Goal: Task Accomplishment & Management: Manage account settings

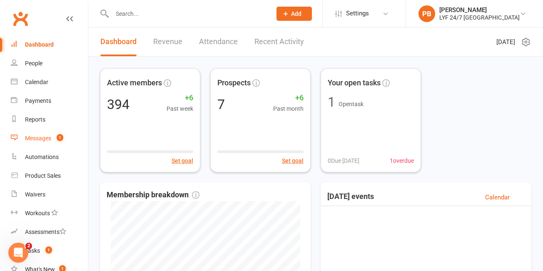
click at [33, 142] on link "Messages 1" at bounding box center [49, 138] width 77 height 19
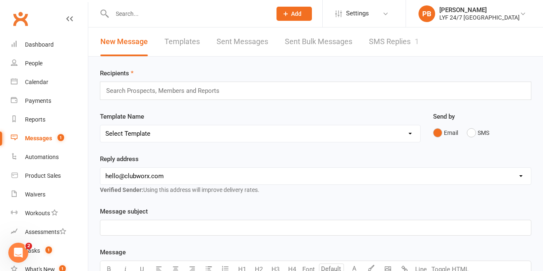
click at [403, 42] on link "SMS Replies 1" at bounding box center [394, 41] width 50 height 29
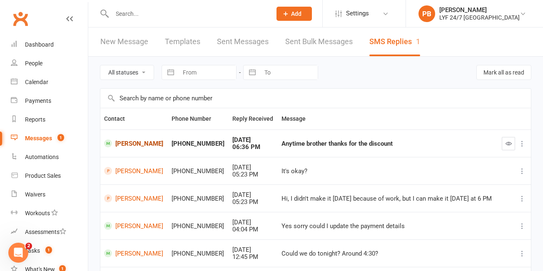
click at [150, 139] on link "[PERSON_NAME]" at bounding box center [134, 143] width 60 height 8
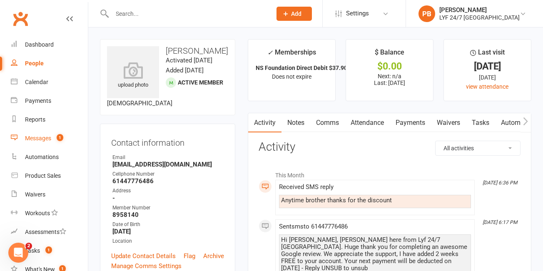
click at [18, 134] on link "Messages 1" at bounding box center [49, 138] width 77 height 19
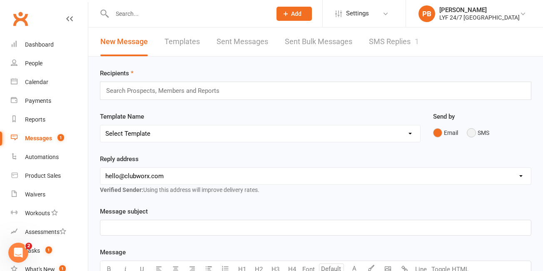
click at [477, 135] on button "SMS" at bounding box center [478, 133] width 22 height 16
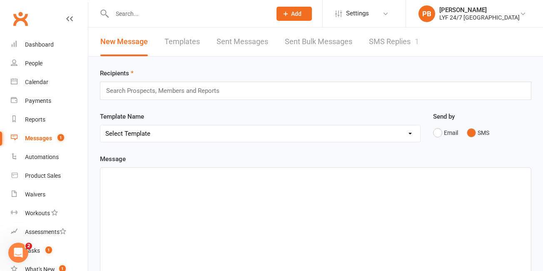
click at [40, 133] on link "Messages 1" at bounding box center [49, 138] width 77 height 19
click at [38, 138] on div "Messages" at bounding box center [38, 138] width 27 height 7
click at [392, 39] on link "SMS Replies 1" at bounding box center [394, 41] width 50 height 29
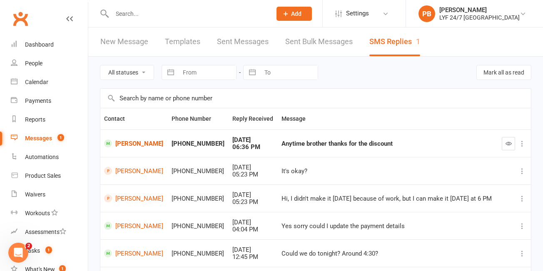
click at [507, 139] on button "button" at bounding box center [508, 143] width 13 height 13
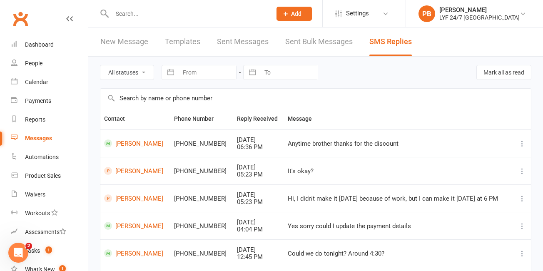
click at [165, 15] on input "text" at bounding box center [187, 14] width 156 height 12
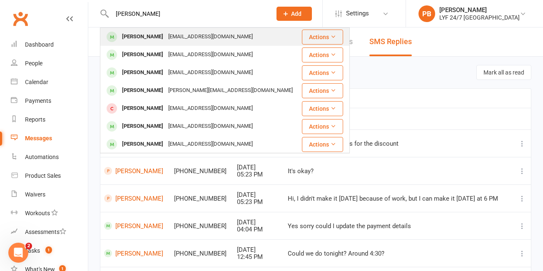
type input "[PERSON_NAME]"
click at [129, 37] on div "[PERSON_NAME]" at bounding box center [142, 37] width 46 height 12
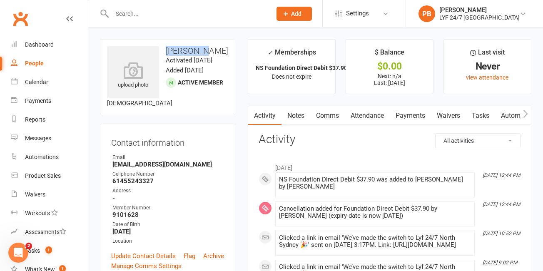
drag, startPoint x: 204, startPoint y: 52, endPoint x: 167, endPoint y: 50, distance: 36.7
click at [167, 50] on h3 "[PERSON_NAME]" at bounding box center [167, 50] width 121 height 9
copy h3 "[PERSON_NAME]"
click at [426, 121] on link "Payments" at bounding box center [410, 115] width 41 height 19
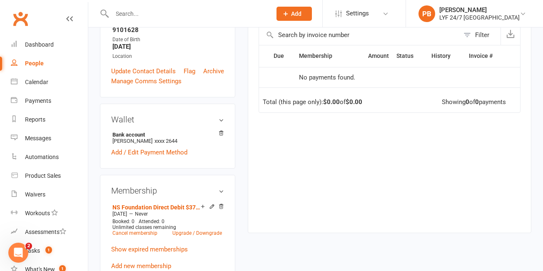
scroll to position [218, 0]
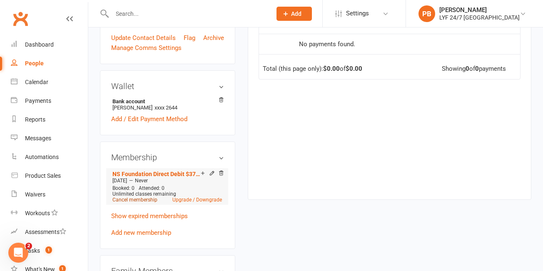
click at [141, 199] on link "Cancel membership" at bounding box center [134, 200] width 45 height 6
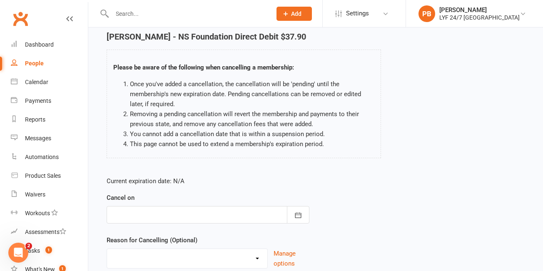
scroll to position [99, 0]
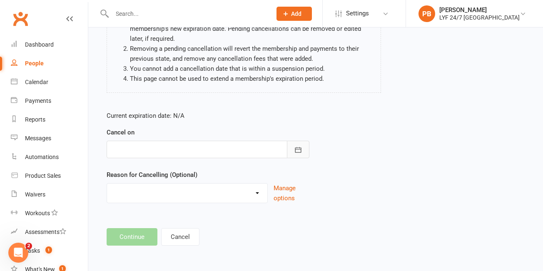
click at [303, 152] on button "button" at bounding box center [298, 149] width 22 height 17
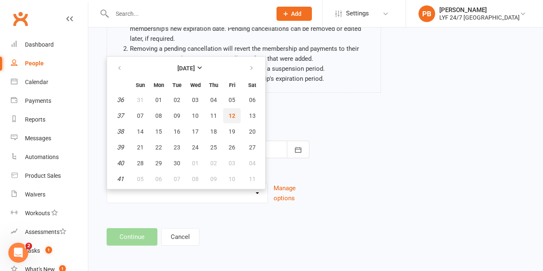
click at [230, 116] on span "12" at bounding box center [231, 115] width 7 height 7
type input "[DATE]"
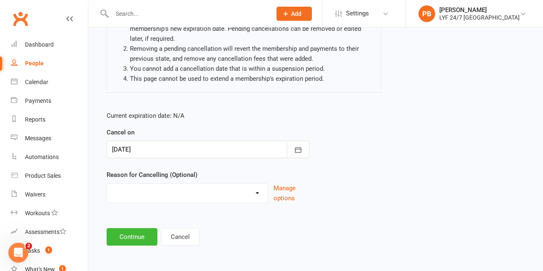
click at [250, 202] on div "Holiday Injury Migration Moved Stripe Migration Time Other reason" at bounding box center [187, 193] width 161 height 20
click at [268, 199] on div "Holiday Injury Migration Moved Stripe Migration Time Other reason Manage options" at bounding box center [208, 193] width 203 height 20
click at [263, 192] on select "Holiday Injury Migration Moved Stripe Migration Time Other reason" at bounding box center [187, 192] width 160 height 17
select select "3"
click at [127, 238] on button "Continue" at bounding box center [132, 236] width 51 height 17
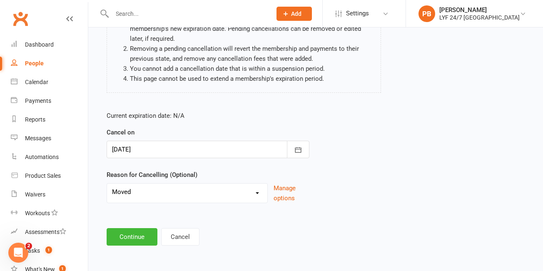
scroll to position [0, 0]
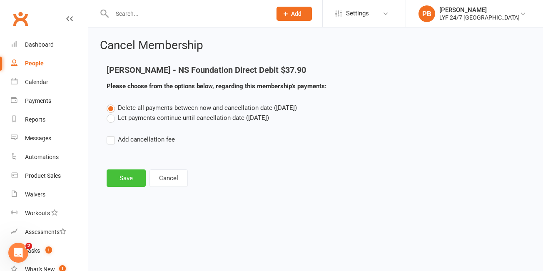
click at [119, 183] on button "Save" at bounding box center [126, 177] width 39 height 17
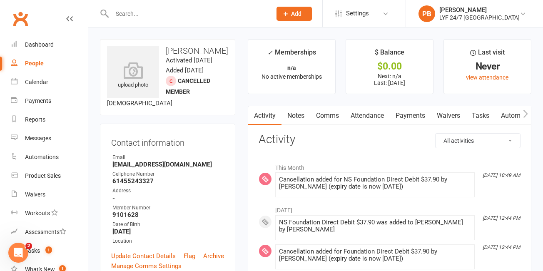
click at [182, 11] on input "text" at bounding box center [187, 14] width 156 height 12
paste input "[PERSON_NAME]"
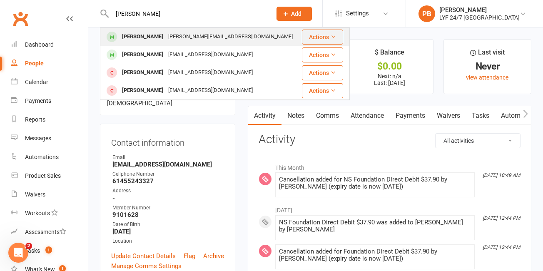
type input "[PERSON_NAME]"
click at [144, 36] on div "[PERSON_NAME]" at bounding box center [142, 37] width 46 height 12
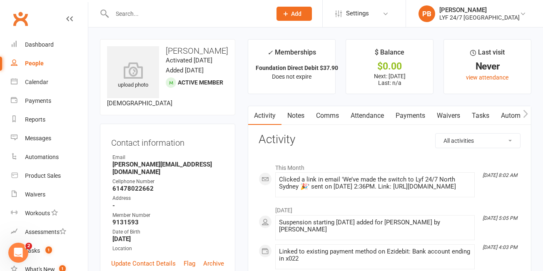
click at [407, 114] on link "Payments" at bounding box center [410, 115] width 41 height 19
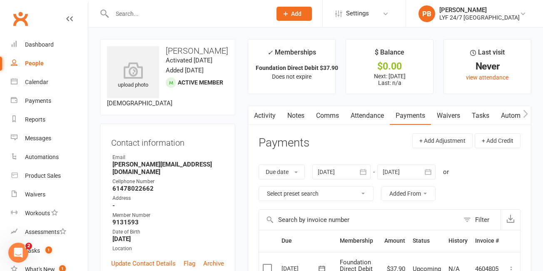
click at [294, 117] on link "Notes" at bounding box center [295, 115] width 29 height 19
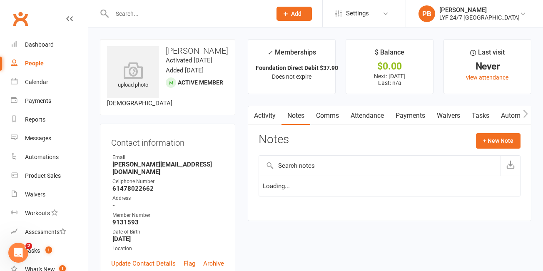
click at [363, 113] on link "Attendance" at bounding box center [367, 115] width 45 height 19
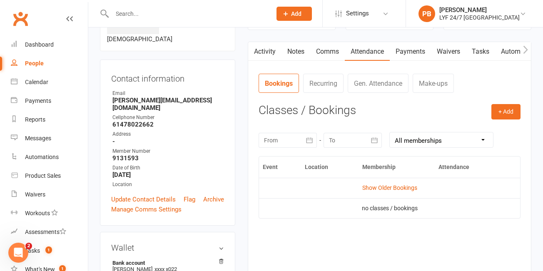
scroll to position [55, 0]
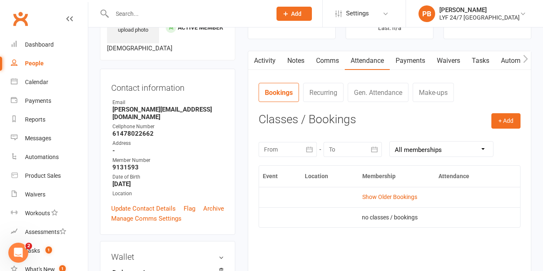
click at [416, 63] on link "Payments" at bounding box center [410, 60] width 41 height 19
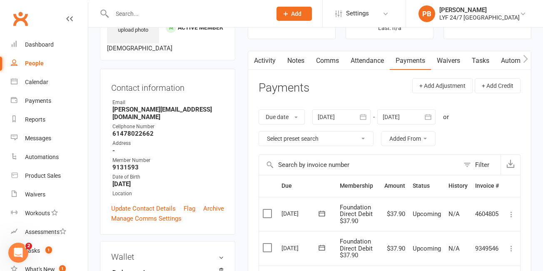
click at [333, 118] on div at bounding box center [341, 116] width 58 height 15
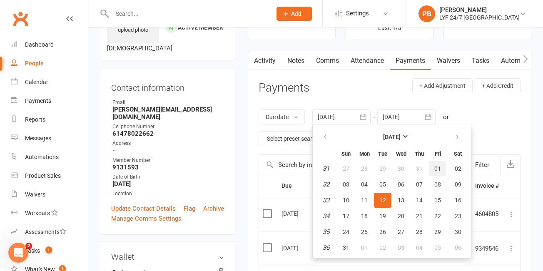
click at [436, 169] on span "01" at bounding box center [437, 168] width 7 height 7
type input "[DATE]"
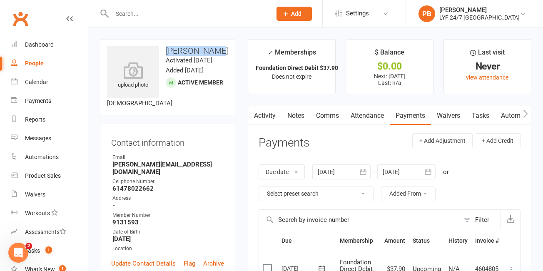
drag, startPoint x: 166, startPoint y: 51, endPoint x: 211, endPoint y: 49, distance: 45.4
click at [211, 49] on h3 "[PERSON_NAME]" at bounding box center [167, 50] width 121 height 9
copy h3 "[PERSON_NAME]"
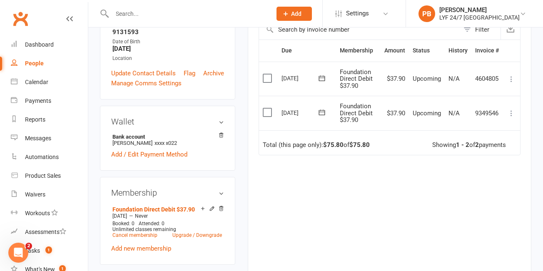
scroll to position [191, 0]
click at [151, 244] on link "Add new membership" at bounding box center [141, 247] width 60 height 7
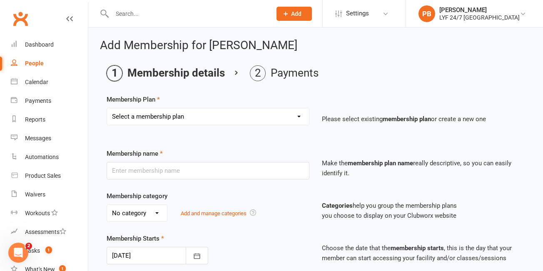
click at [251, 122] on select "Select a membership plan Create new Membership Plan Foundation Direct Debit $41…" at bounding box center [208, 116] width 202 height 17
select select "21"
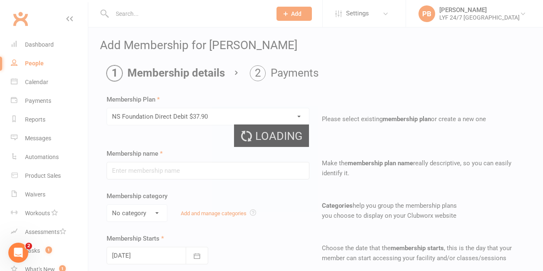
type input "NS Foundation Direct Debit $37.90"
type input "0"
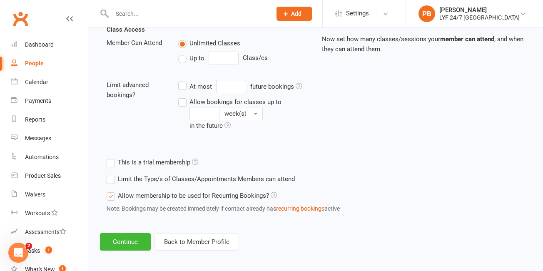
scroll to position [300, 0]
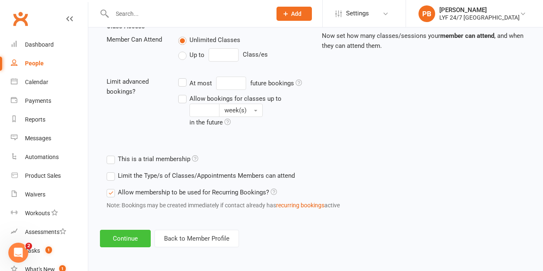
click at [127, 237] on button "Continue" at bounding box center [125, 238] width 51 height 17
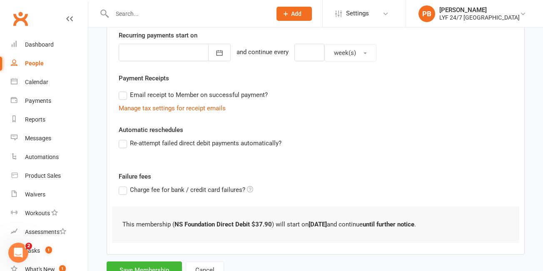
scroll to position [234, 0]
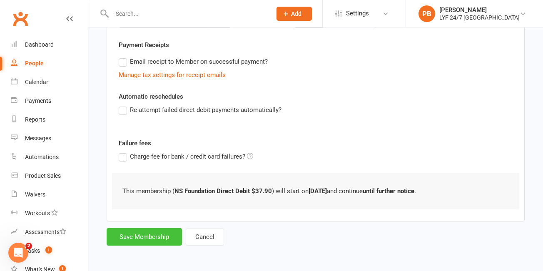
click at [135, 239] on button "Save Membership" at bounding box center [144, 236] width 75 height 17
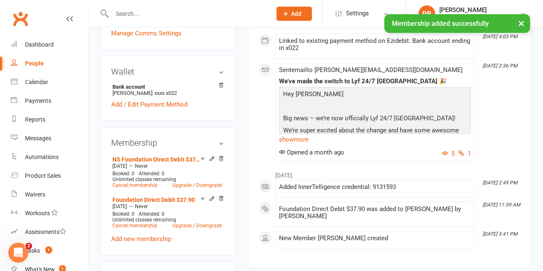
scroll to position [241, 0]
click at [129, 222] on link "Cancel membership" at bounding box center [134, 225] width 45 height 6
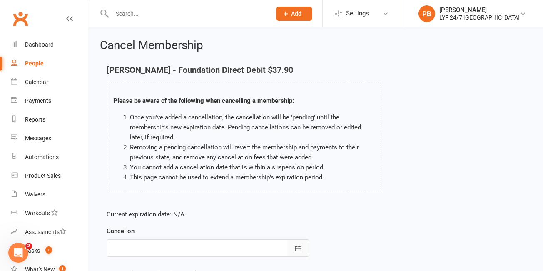
click at [301, 244] on icon "button" at bounding box center [298, 248] width 8 height 8
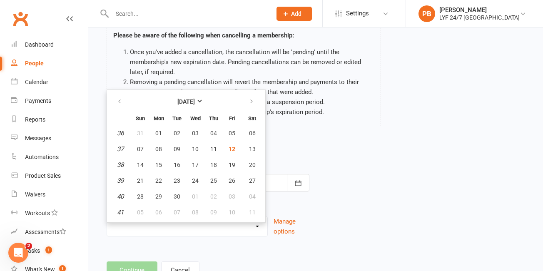
scroll to position [68, 0]
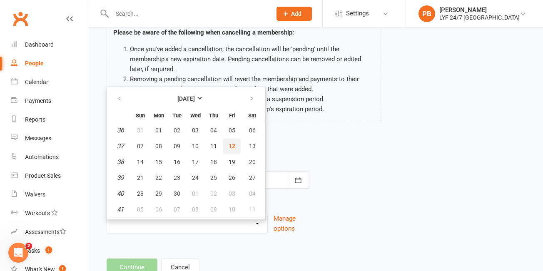
click at [230, 144] on span "12" at bounding box center [231, 146] width 7 height 7
type input "[DATE]"
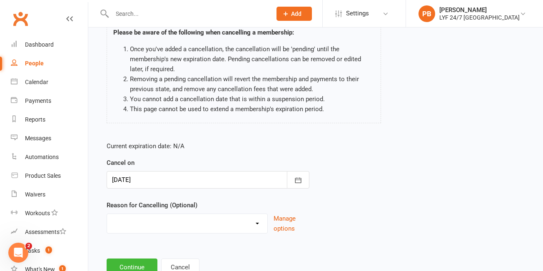
click at [245, 221] on select "Holiday Injury Migration Moved Stripe Migration Time Other reason" at bounding box center [187, 222] width 160 height 17
select select "4"
click at [122, 264] on button "Continue" at bounding box center [132, 266] width 51 height 17
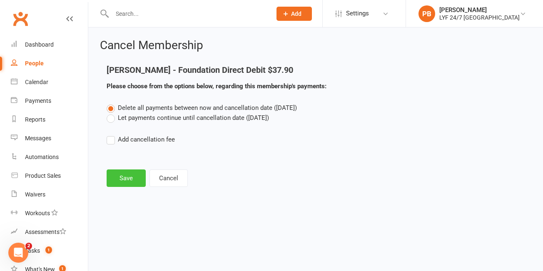
click at [118, 172] on button "Save" at bounding box center [126, 177] width 39 height 17
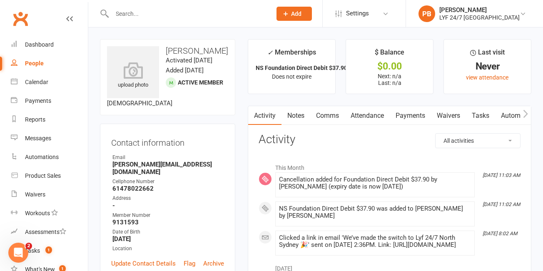
click at [407, 115] on link "Payments" at bounding box center [410, 115] width 41 height 19
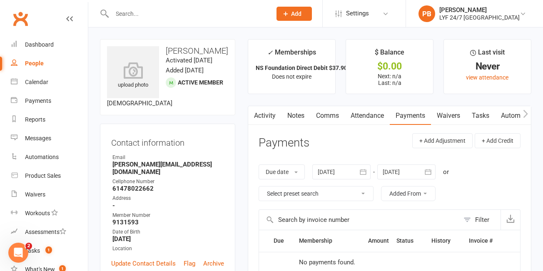
click at [270, 112] on link "Activity" at bounding box center [264, 115] width 33 height 19
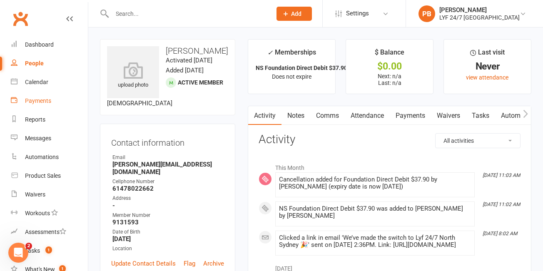
click at [39, 100] on div "Payments" at bounding box center [38, 100] width 26 height 7
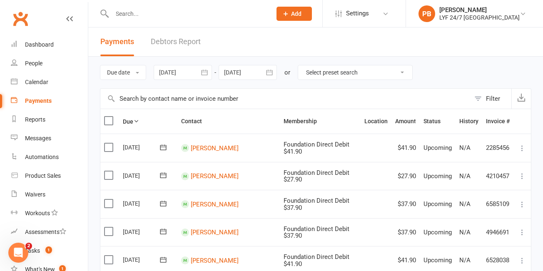
click at [329, 78] on select "Select preset search All failures All skipped payments All pending payments Suc…" at bounding box center [355, 72] width 114 height 14
select select "0"
type input "[DATE]"
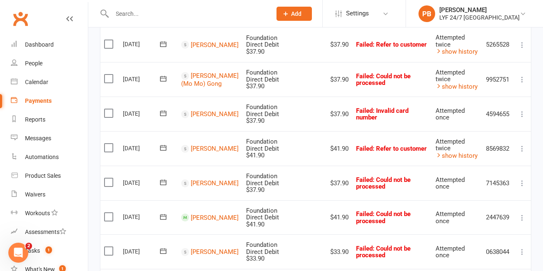
scroll to position [624, 0]
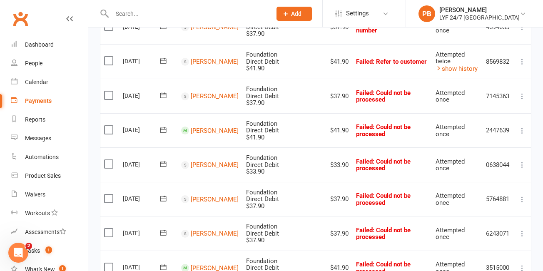
click at [199, 132] on td "[PERSON_NAME]" at bounding box center [209, 130] width 65 height 35
click at [200, 127] on link "[PERSON_NAME]" at bounding box center [215, 130] width 48 height 7
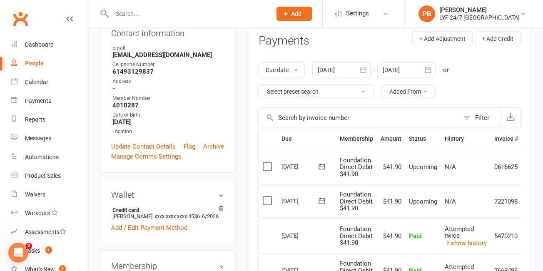
scroll to position [72, 0]
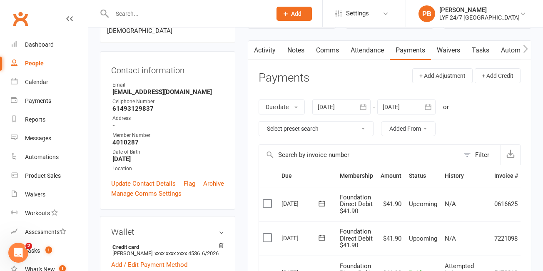
click at [401, 104] on div at bounding box center [406, 106] width 58 height 15
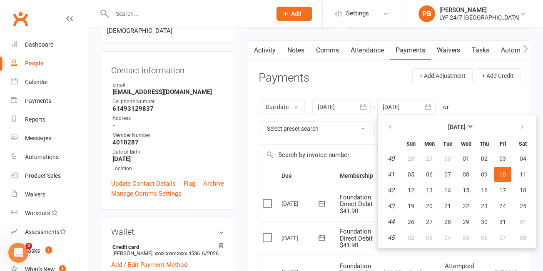
click at [333, 102] on div at bounding box center [341, 106] width 58 height 15
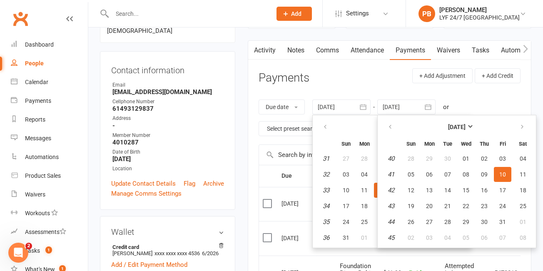
click at [359, 136] on table "[DATE] Sun Mon Tue Wed Thu Fri Sat 31 27 28 29 30 31 01 02 32 03 04 05 06 07 08…" at bounding box center [391, 181] width 155 height 129
click at [504, 179] on button "10" at bounding box center [502, 174] width 17 height 15
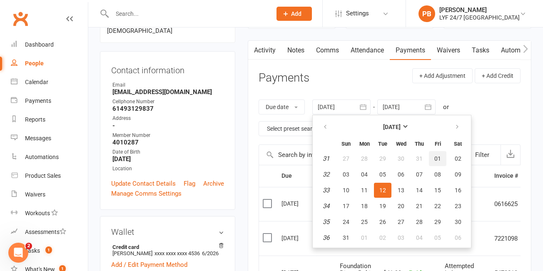
click at [442, 159] on button "01" at bounding box center [437, 158] width 17 height 15
type input "[DATE]"
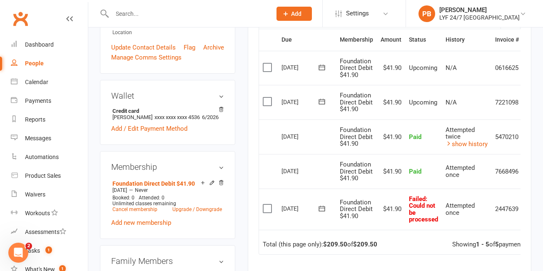
scroll to position [216, 0]
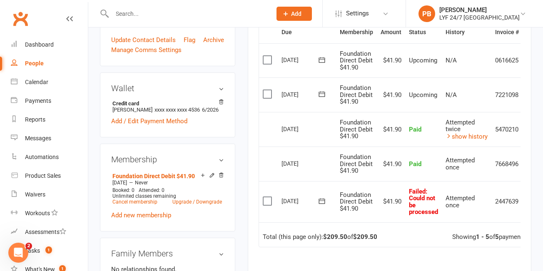
click at [268, 201] on label at bounding box center [268, 201] width 11 height 8
click at [268, 197] on input "checkbox" at bounding box center [265, 197] width 5 height 0
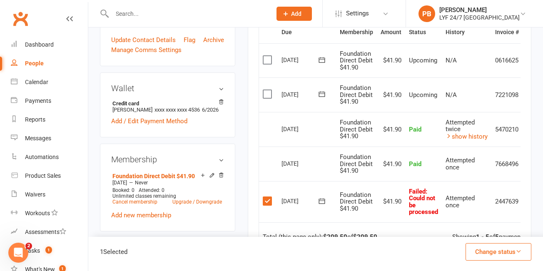
click at [481, 245] on button "Change status" at bounding box center [498, 251] width 66 height 17
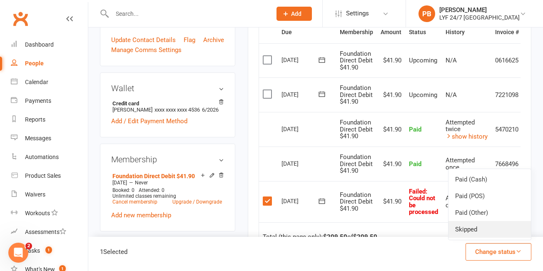
click at [479, 229] on link "Skipped" at bounding box center [489, 229] width 82 height 17
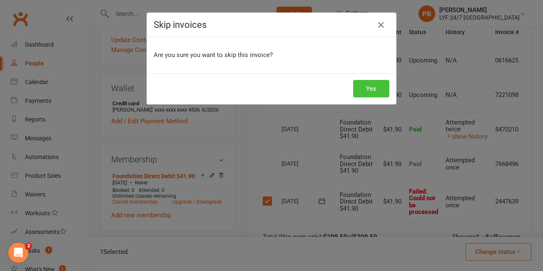
click at [375, 87] on button "Yes" at bounding box center [371, 88] width 36 height 17
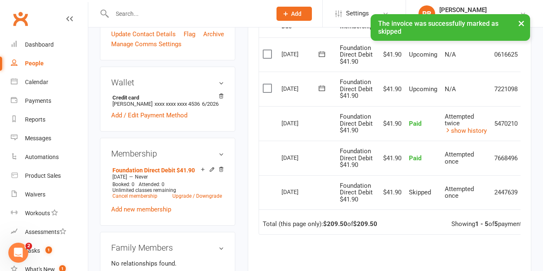
scroll to position [0, 0]
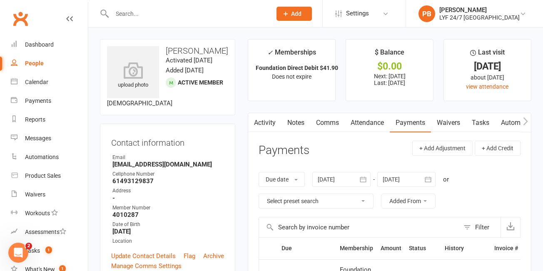
drag, startPoint x: 221, startPoint y: 49, endPoint x: 160, endPoint y: 47, distance: 61.2
click at [160, 47] on h3 "[PERSON_NAME]" at bounding box center [167, 50] width 121 height 9
click at [208, 75] on div "upload photo [PERSON_NAME] Activated [DATE] Added [DATE] Active member [DEMOGRA…" at bounding box center [167, 77] width 135 height 76
click at [50, 101] on div "Payments" at bounding box center [38, 100] width 26 height 7
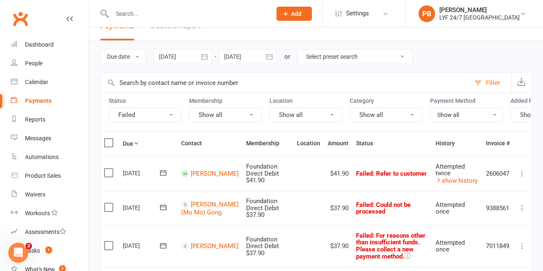
scroll to position [16, 0]
click at [193, 168] on td "[PERSON_NAME]" at bounding box center [209, 173] width 65 height 35
click at [193, 174] on link "[PERSON_NAME]" at bounding box center [215, 172] width 48 height 7
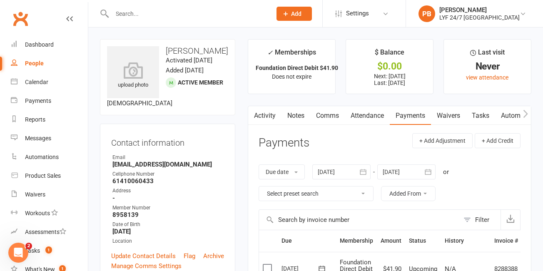
scroll to position [1, 0]
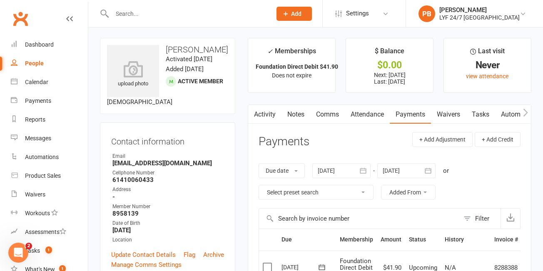
click at [261, 117] on link "Activity" at bounding box center [264, 114] width 33 height 19
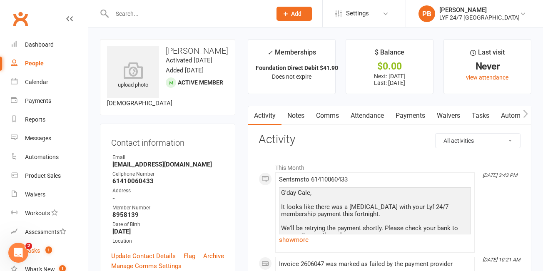
click at [34, 250] on div "Tasks" at bounding box center [32, 250] width 15 height 7
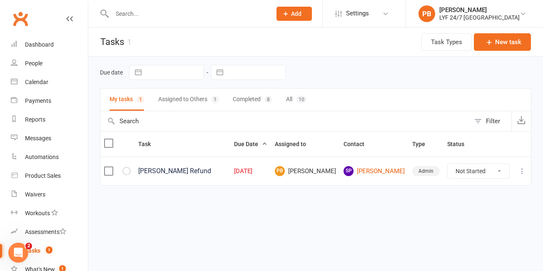
click at [165, 175] on td "[PERSON_NAME] Refund" at bounding box center [182, 170] width 96 height 29
click at [394, 174] on link "[GEOGRAPHIC_DATA][PERSON_NAME]" at bounding box center [373, 171] width 61 height 10
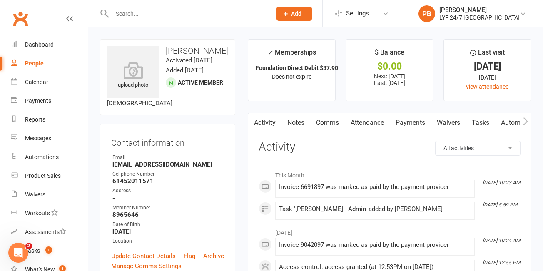
click at [414, 123] on link "Payments" at bounding box center [410, 122] width 41 height 19
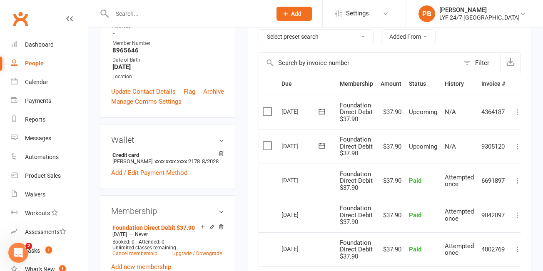
scroll to position [166, 0]
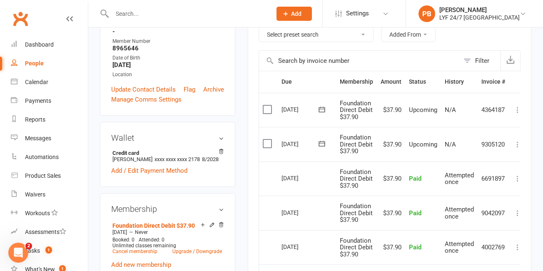
click at [519, 179] on icon at bounding box center [517, 178] width 8 height 8
click at [506, 193] on link "Refund" at bounding box center [481, 194] width 82 height 17
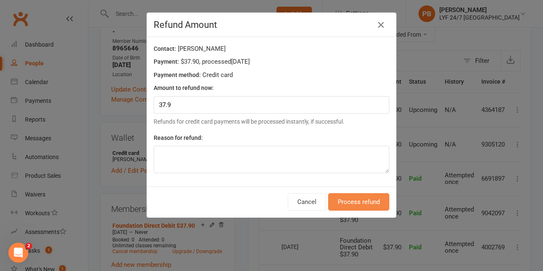
click at [361, 208] on button "Process refund" at bounding box center [358, 201] width 61 height 17
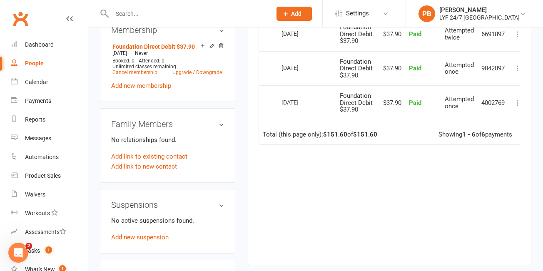
scroll to position [347, 0]
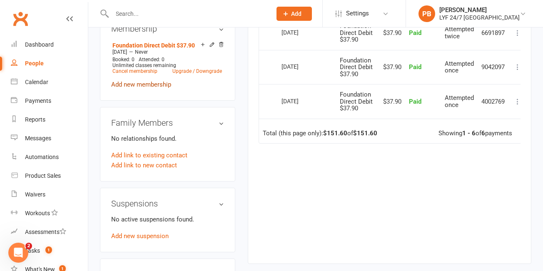
click at [152, 82] on link "Add new membership" at bounding box center [141, 84] width 60 height 7
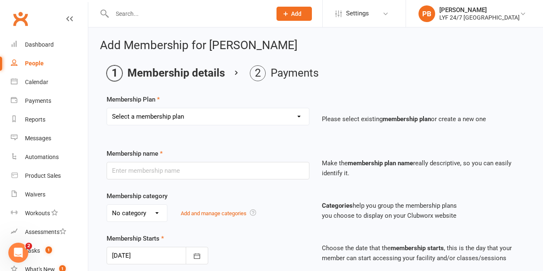
click at [261, 108] on select "Select a membership plan Create new Membership Plan Foundation Direct Debit $41…" at bounding box center [208, 116] width 202 height 17
select select "21"
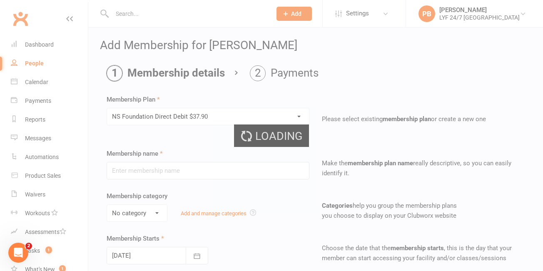
type input "NS Foundation Direct Debit $37.90"
type input "0"
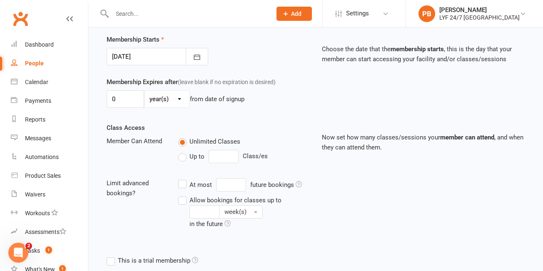
scroll to position [300, 0]
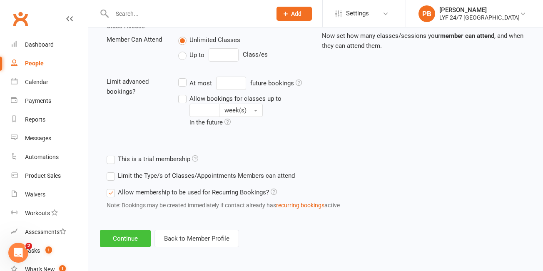
click at [107, 242] on button "Continue" at bounding box center [125, 238] width 51 height 17
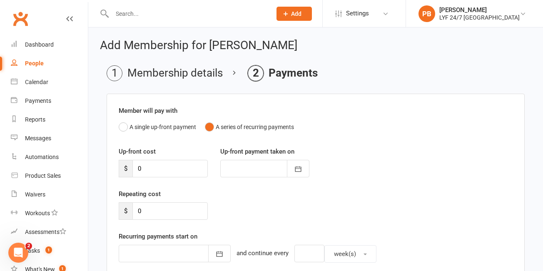
scroll to position [234, 0]
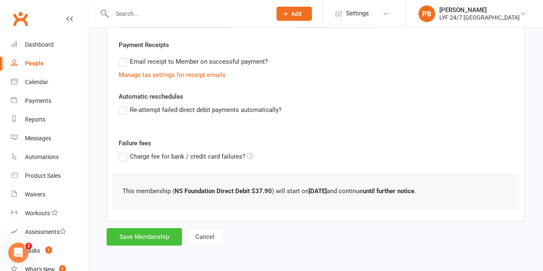
click at [148, 235] on button "Save Membership" at bounding box center [144, 236] width 75 height 17
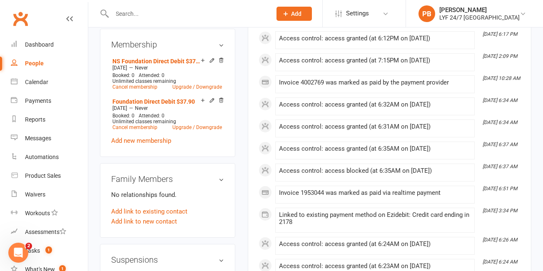
scroll to position [334, 0]
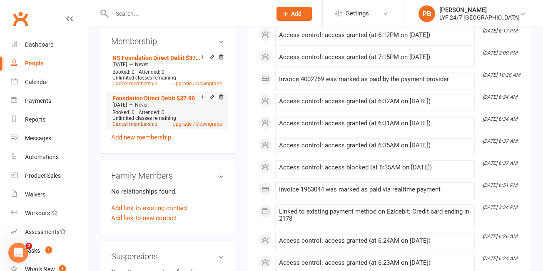
click at [138, 126] on link "Cancel membership" at bounding box center [134, 124] width 45 height 6
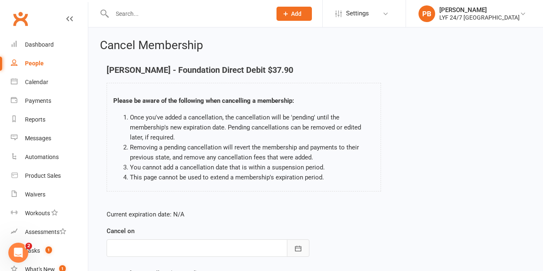
click at [305, 245] on button "button" at bounding box center [298, 247] width 22 height 17
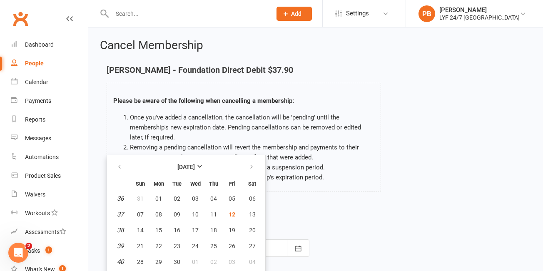
scroll to position [15, 0]
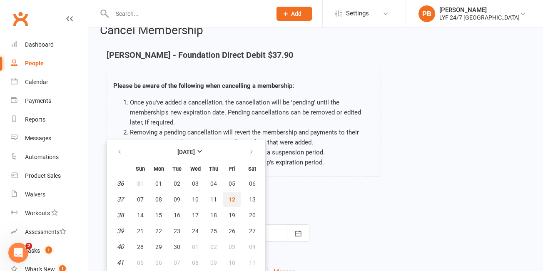
click at [229, 202] on span "12" at bounding box center [231, 199] width 7 height 7
type input "[DATE]"
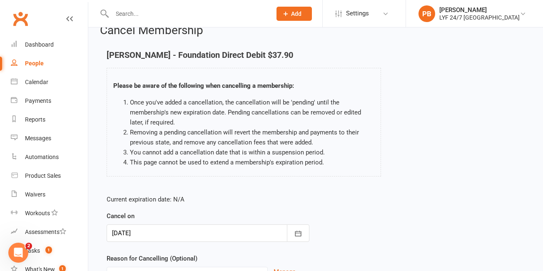
scroll to position [99, 0]
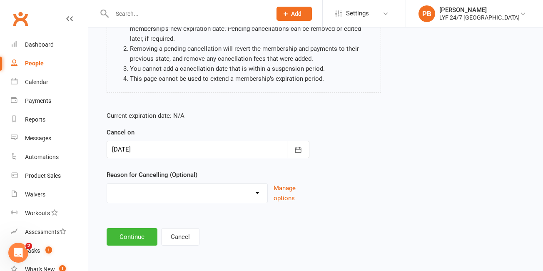
click at [257, 190] on select "Holiday Injury Migration Moved Stripe Migration Time Other reason" at bounding box center [187, 192] width 160 height 17
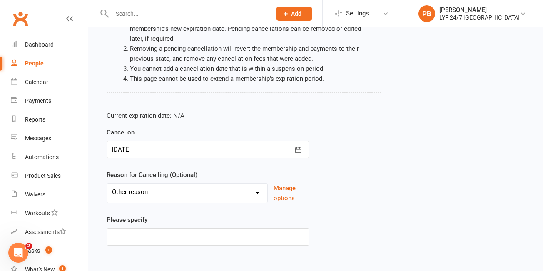
click at [227, 200] on div "Holiday Injury Migration Moved Stripe Migration Time Other reason" at bounding box center [187, 193] width 161 height 20
click at [254, 194] on select "Holiday Injury Migration Moved Stripe Migration Time Other reason" at bounding box center [187, 192] width 160 height 17
select select "4"
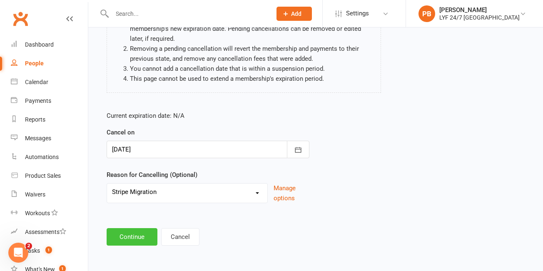
click at [127, 237] on button "Continue" at bounding box center [132, 236] width 51 height 17
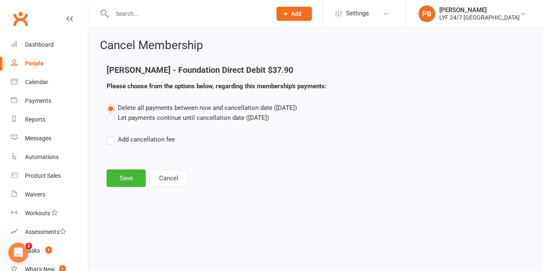
click at [110, 194] on div "Cancel Membership [PERSON_NAME] - Foundation Direct Debit $37.90 Please choose …" at bounding box center [315, 113] width 454 height 173
click at [115, 187] on div "Cancel Membership [PERSON_NAME] - Foundation Direct Debit $37.90 Please choose …" at bounding box center [315, 113] width 454 height 173
click at [114, 183] on button "Save" at bounding box center [126, 177] width 39 height 17
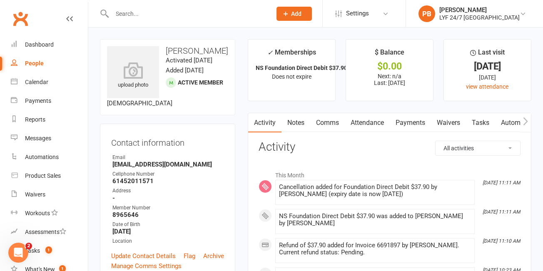
click at [290, 118] on link "Notes" at bounding box center [295, 122] width 29 height 19
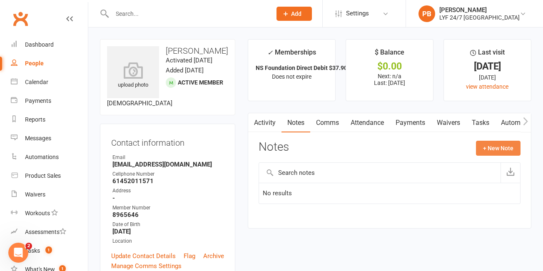
click at [492, 150] on button "+ New Note" at bounding box center [498, 148] width 45 height 15
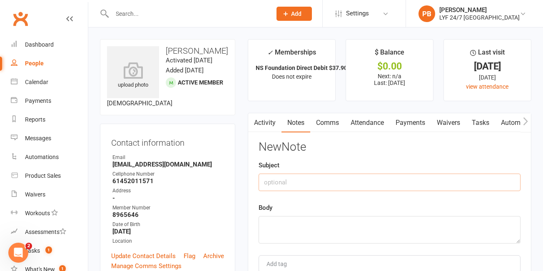
click at [297, 181] on input "text" at bounding box center [389, 182] width 262 height 17
type input "e"
type input "E"
type input "Refund"
type textarea "B"
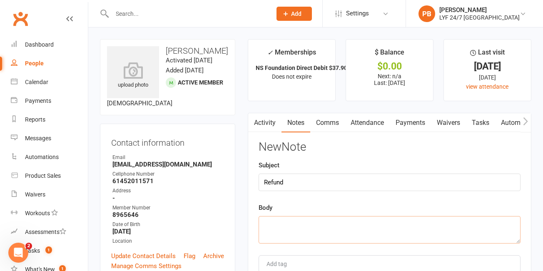
type textarea "P"
type textarea "D"
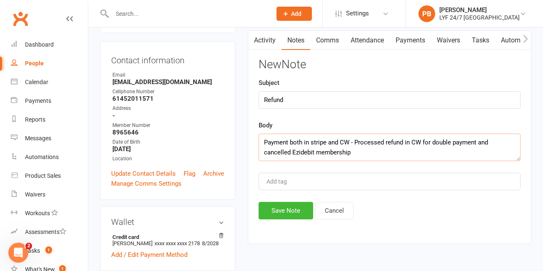
scroll to position [84, 0]
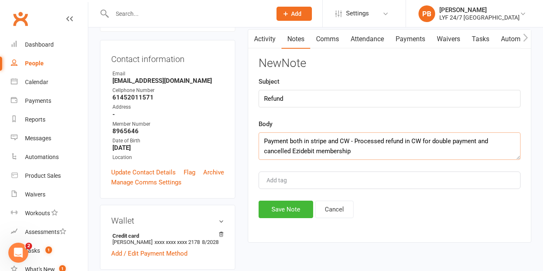
type textarea "Payment both in stripe and CW - Processed refund in CW for double payment and c…"
click at [277, 218] on div "Activity Notes Comms Attendance Payments Waivers Tasks Automations Access Contr…" at bounding box center [389, 136] width 283 height 214
click at [279, 204] on button "Save Note" at bounding box center [285, 209] width 55 height 17
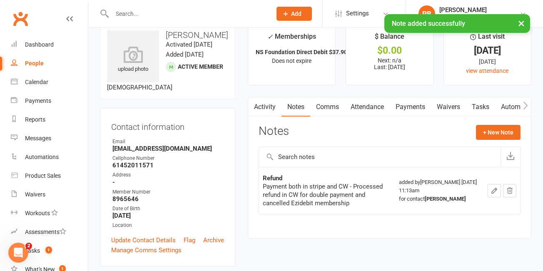
scroll to position [0, 0]
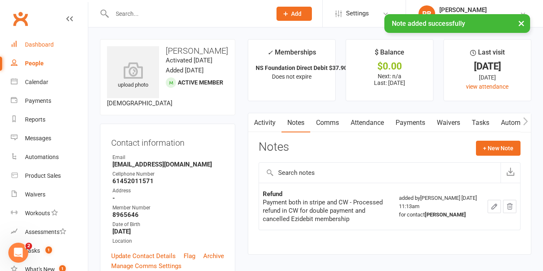
click at [41, 43] on div "Dashboard" at bounding box center [39, 44] width 29 height 7
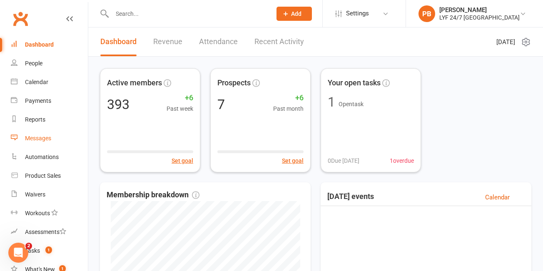
click at [37, 130] on link "Messages" at bounding box center [49, 138] width 77 height 19
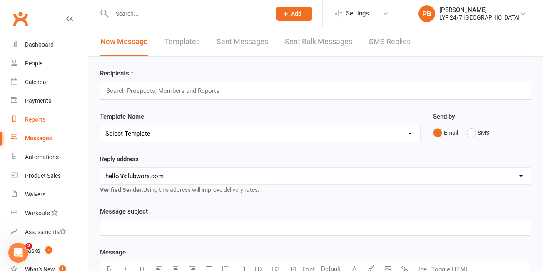
click at [34, 121] on div "Reports" at bounding box center [35, 119] width 20 height 7
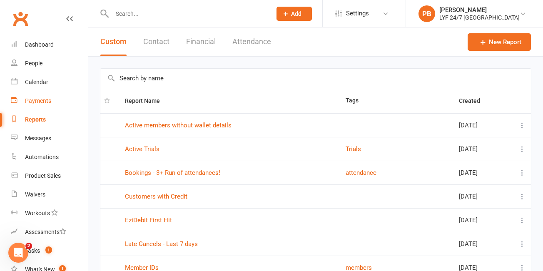
click at [40, 97] on div "Payments" at bounding box center [38, 100] width 26 height 7
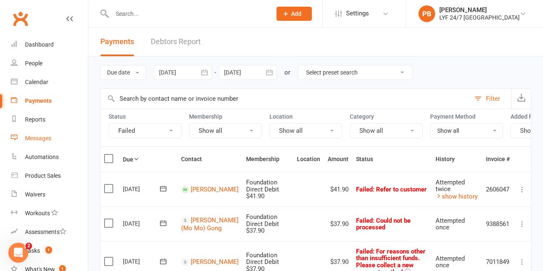
click at [47, 137] on div "Messages" at bounding box center [38, 138] width 26 height 7
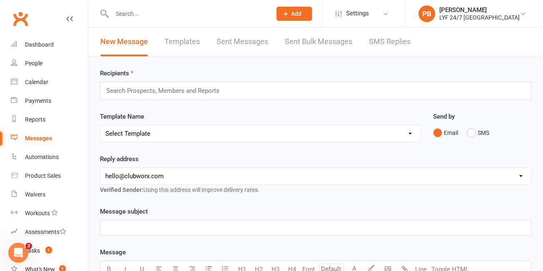
click at [232, 41] on link "Sent Messages" at bounding box center [242, 41] width 52 height 29
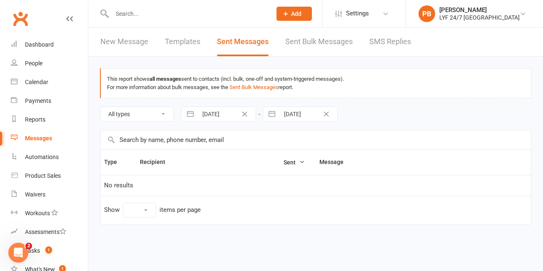
select select "10"
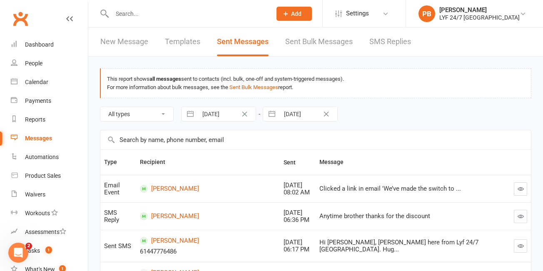
click at [517, 191] on button "button" at bounding box center [520, 188] width 13 height 13
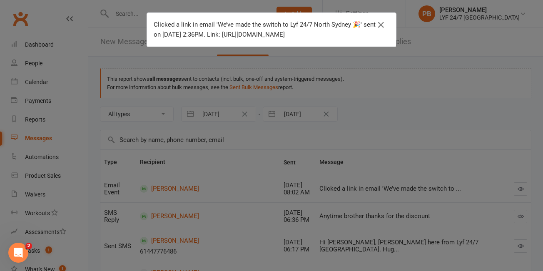
drag, startPoint x: 245, startPoint y: 35, endPoint x: 190, endPoint y: 46, distance: 55.6
click at [190, 40] on div "Clicked a link in email 'We’ve made the switch to Lyf 24/7 North Sydney 🎉' sent…" at bounding box center [265, 30] width 223 height 20
copy div "ttps://[DOMAIN_NAME][URL]"
click at [383, 23] on icon "button" at bounding box center [381, 25] width 10 height 10
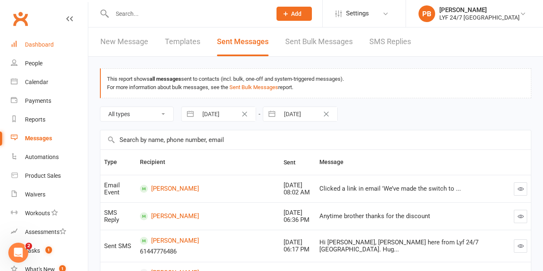
click at [39, 47] on div "Dashboard" at bounding box center [39, 44] width 29 height 7
